Goal: Complete application form: Complete application form

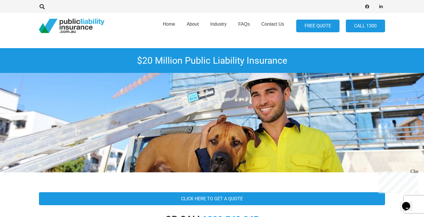
click at [309, 28] on link "FREE QUOTE" at bounding box center [317, 26] width 43 height 13
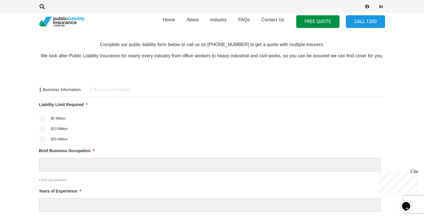
scroll to position [179, 0]
click at [42, 136] on input "$20 Million" at bounding box center [42, 139] width 7 height 7
radio input "true"
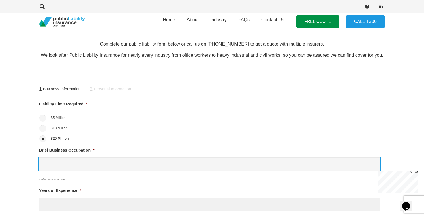
click at [67, 164] on input "Brief Business Occupation *" at bounding box center [209, 164] width 341 height 14
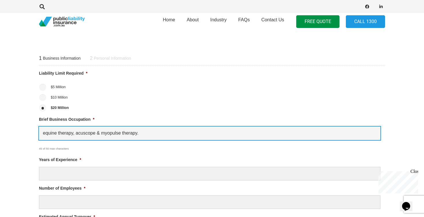
scroll to position [210, 0]
type input "equine therapy, acuscope & myopulse therapy."
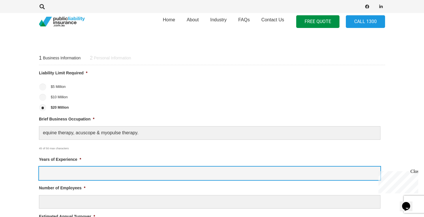
click at [57, 174] on input "Years of Experience *" at bounding box center [209, 174] width 341 height 14
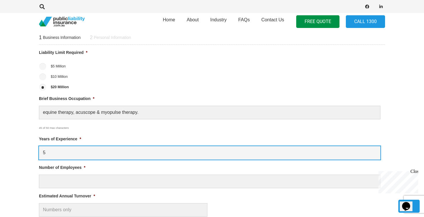
scroll to position [233, 0]
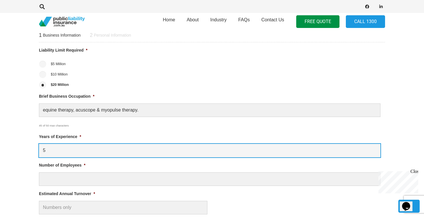
type input "5"
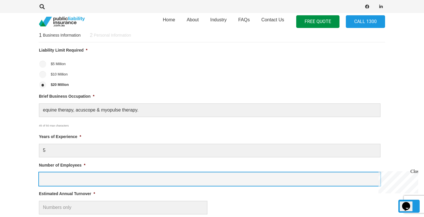
click at [57, 178] on input "Number of Employees *" at bounding box center [209, 179] width 341 height 14
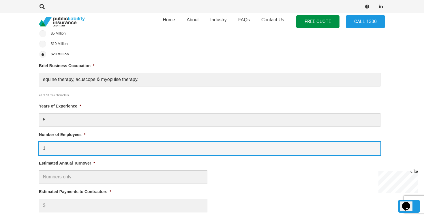
scroll to position [264, 0]
type input "1"
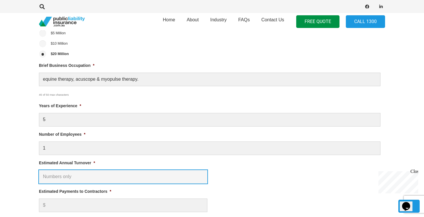
click at [57, 183] on input "Estimated Annual Turnover *" at bounding box center [123, 177] width 168 height 14
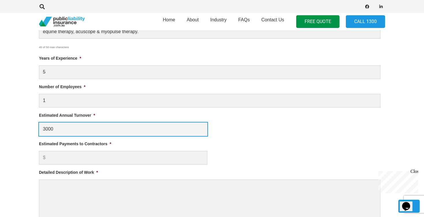
scroll to position [315, 0]
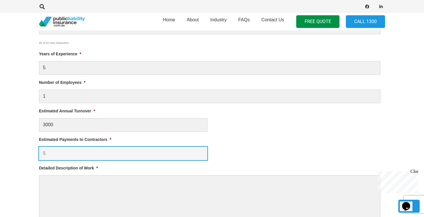
type input "$ 3,000.00"
click at [63, 156] on input "Estimated Payments to Contractors *" at bounding box center [123, 154] width 168 height 14
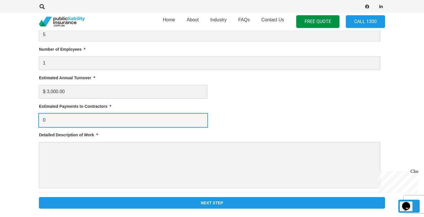
scroll to position [351, 0]
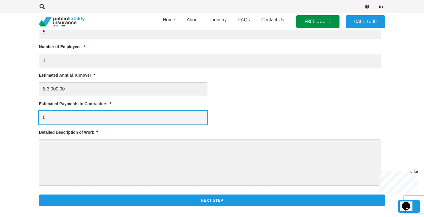
type input "0"
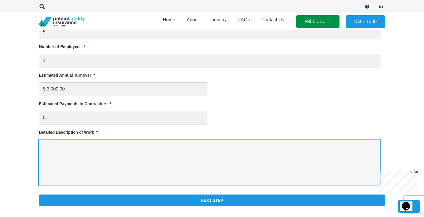
click at [63, 156] on textarea "Detailed Description of Work *" at bounding box center [209, 163] width 341 height 46
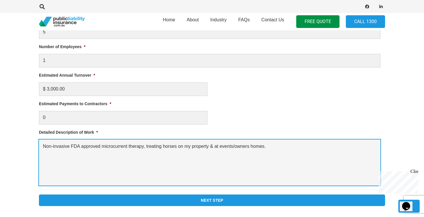
type textarea "Non-invasive FDA approved microcurrent therapy, treating horses on my property …"
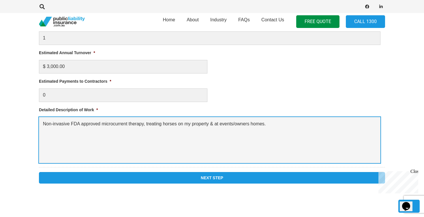
scroll to position [374, 0]
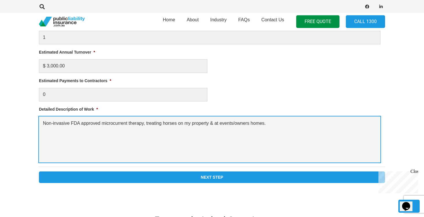
drag, startPoint x: 278, startPoint y: 125, endPoint x: 29, endPoint y: 116, distance: 248.4
click at [29, 116] on section "1 Business Information 2 Personal Information Liability Limit Required * $5 Mil…" at bounding box center [212, 34] width 424 height 325
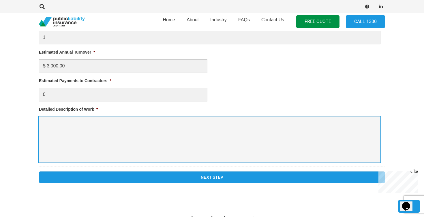
paste textarea "Hi, I’m seeking a quote for $20 million Public Liability Insurance for my equin…"
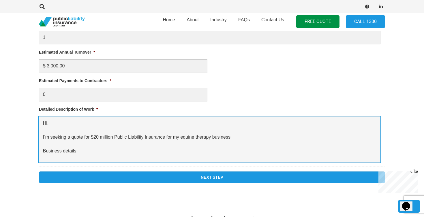
scroll to position [92, 0]
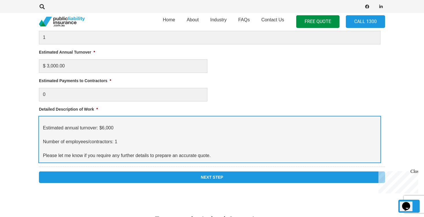
click at [218, 144] on textarea "Hi, I’m seeking a quote for $20 million Public Liability Insurance for my equin…" at bounding box center [209, 139] width 341 height 46
drag, startPoint x: 217, startPoint y: 143, endPoint x: 40, endPoint y: 124, distance: 177.1
click at [40, 124] on textarea "Hi, I’m seeking a quote for $20 million Public Liability Insurance for my equin…" at bounding box center [209, 139] width 341 height 46
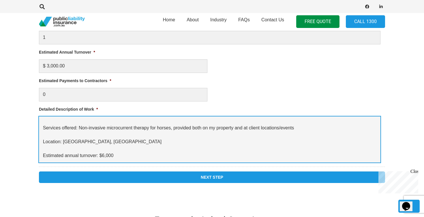
scroll to position [54, 0]
drag, startPoint x: 116, startPoint y: 152, endPoint x: 39, endPoint y: 133, distance: 79.4
click at [39, 133] on div "1 Business Information 2 Personal Information Liability Limit Required * $5 Mil…" at bounding box center [212, 35] width 360 height 306
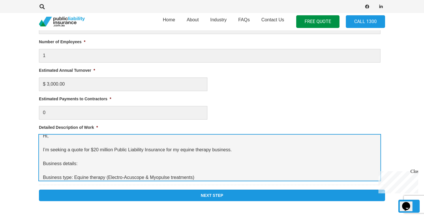
scroll to position [0, 0]
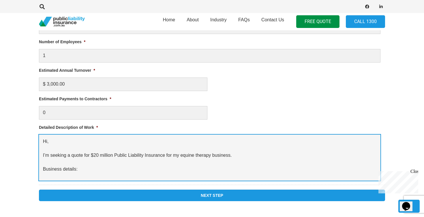
drag, startPoint x: 82, startPoint y: 163, endPoint x: 51, endPoint y: 125, distance: 49.6
click at [51, 125] on li "Detailed Description of Work * Hi, I’m seeking a quote for $20 million Public L…" at bounding box center [212, 152] width 346 height 57
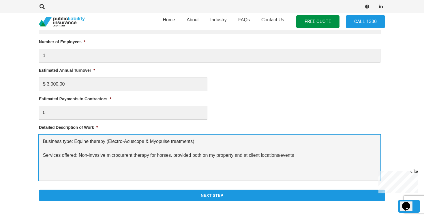
scroll to position [37, 0]
type textarea "Business type: Equine therapy (Electro-Acuscope & Myopulse treatments) Services…"
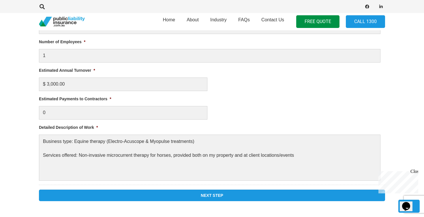
click at [111, 190] on input "Next Step" at bounding box center [212, 196] width 346 height 12
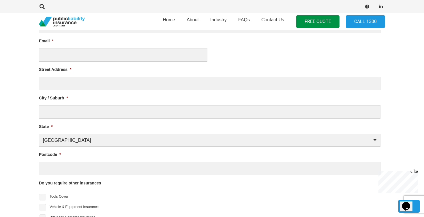
scroll to position [231, 0]
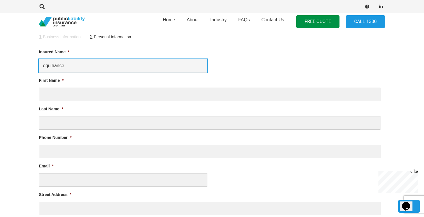
type input "equihance"
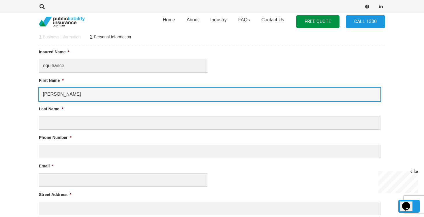
type input "[PERSON_NAME]"
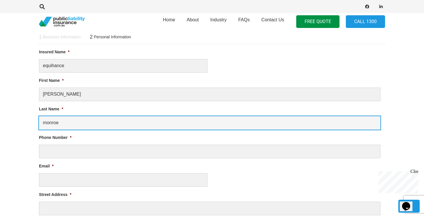
type input "monroe"
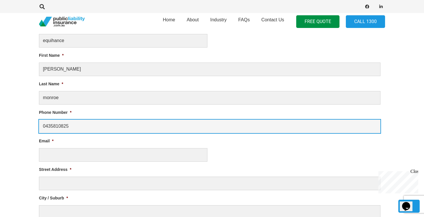
scroll to position [263, 0]
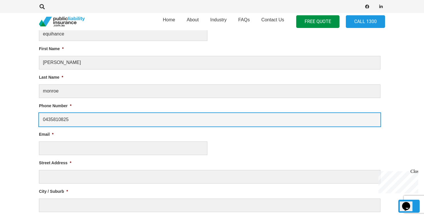
type input "0435810825"
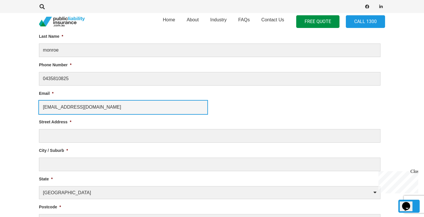
scroll to position [305, 0]
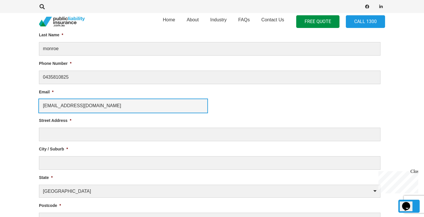
type input "[EMAIL_ADDRESS][DOMAIN_NAME]"
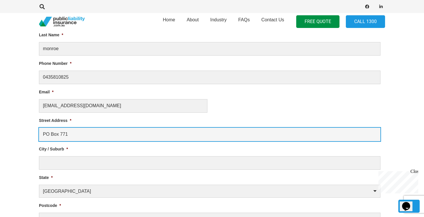
type input "PO Box 771"
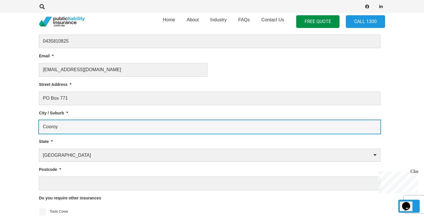
scroll to position [342, 0]
type input "Cooroy"
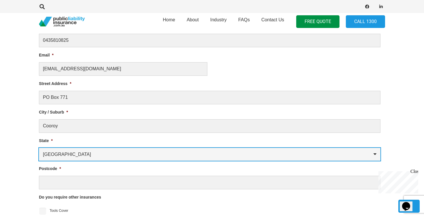
select select "[GEOGRAPHIC_DATA]"
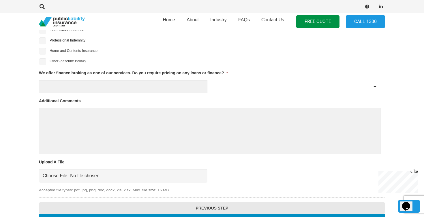
scroll to position [554, 0]
type input "4563"
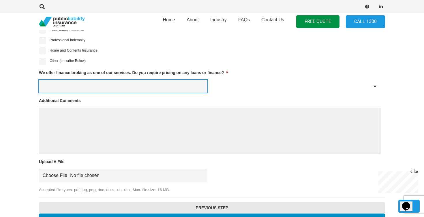
select select "No"
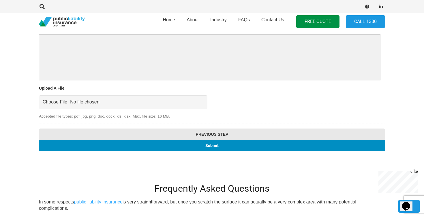
scroll to position [628, 0]
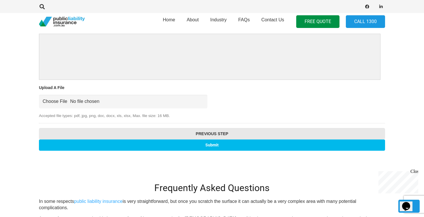
click at [164, 142] on input "Submit" at bounding box center [212, 145] width 346 height 11
click at [210, 149] on input "Submit" at bounding box center [212, 145] width 346 height 11
